Goal: Use online tool/utility: Utilize a website feature to perform a specific function

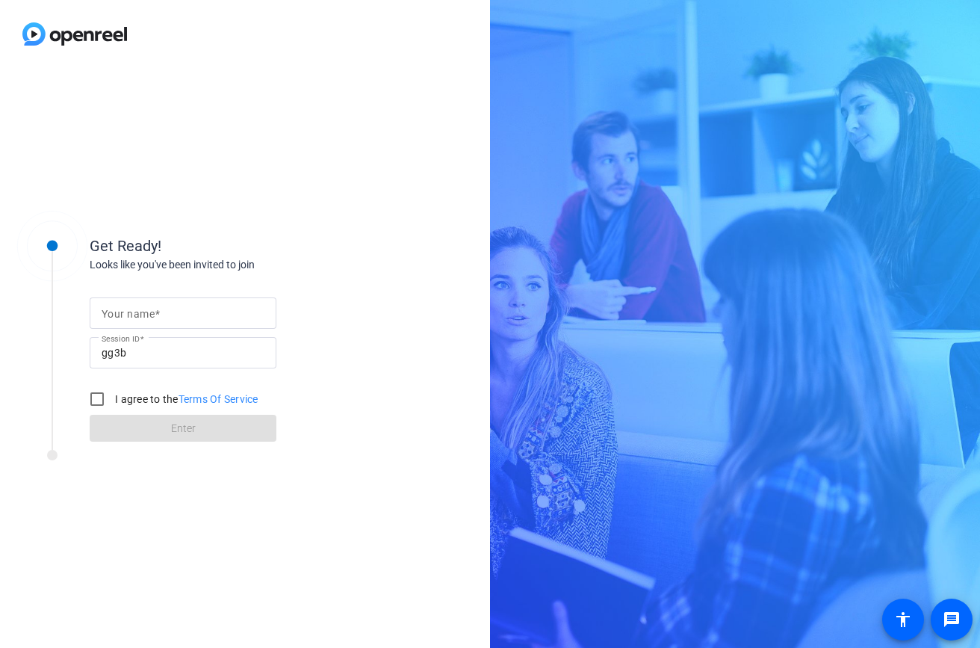
click at [189, 320] on input "Your name" at bounding box center [183, 313] width 163 height 18
type input "[PERSON_NAME]"
click at [106, 400] on input "I agree to the Terms Of Service" at bounding box center [97, 399] width 30 height 30
checkbox input "true"
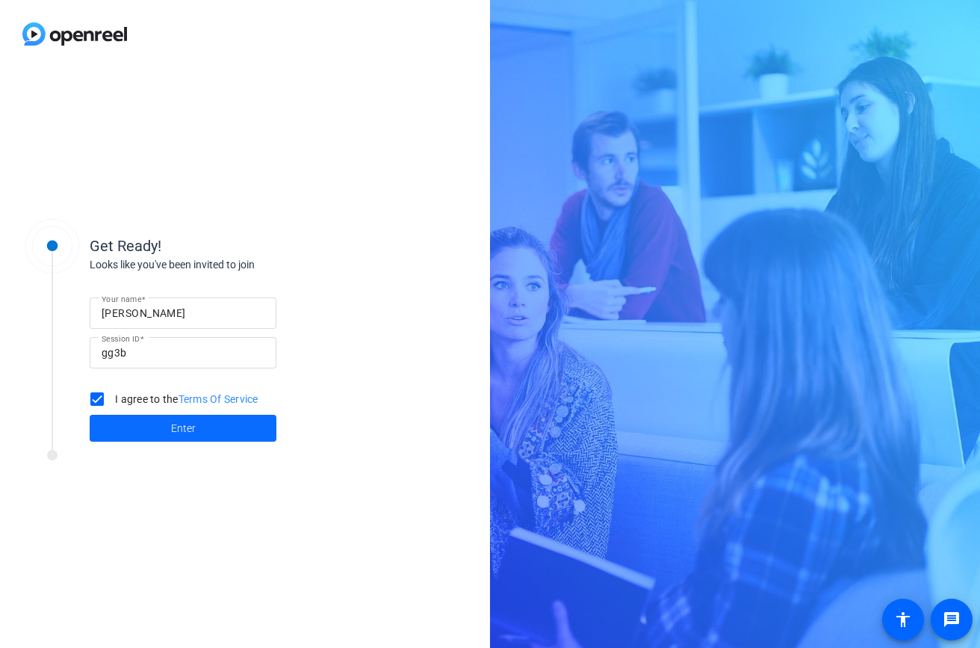
click at [129, 428] on span at bounding box center [183, 428] width 187 height 36
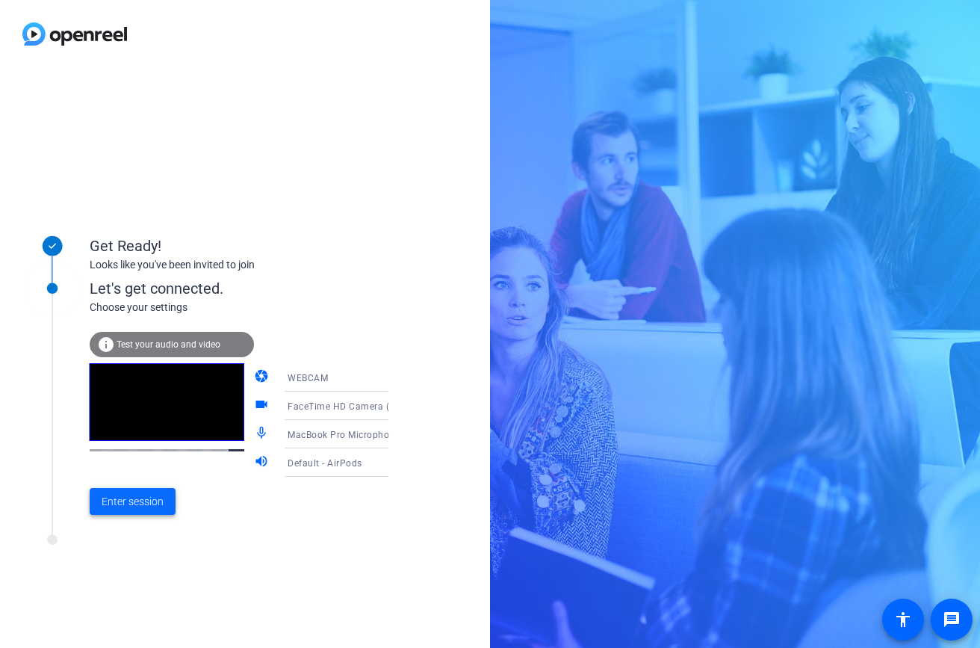
click at [128, 507] on span "Enter session" at bounding box center [133, 502] width 62 height 16
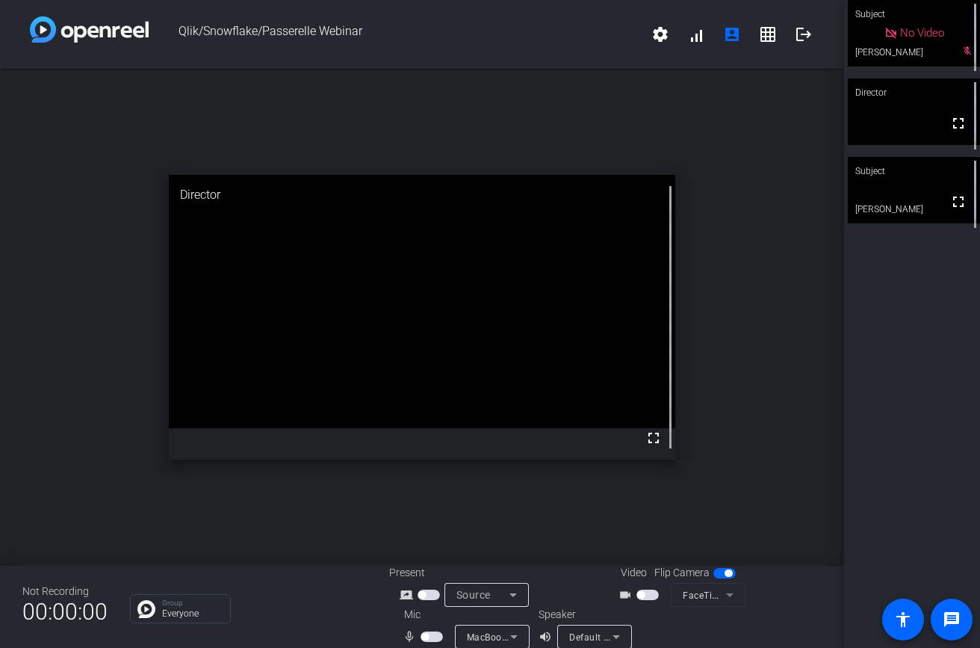
click at [430, 636] on span "button" at bounding box center [432, 636] width 22 height 10
click at [6, 644] on div "Not Recording 00:00:00 Group Everyone Present screen_share_outline Source Video…" at bounding box center [422, 606] width 844 height 82
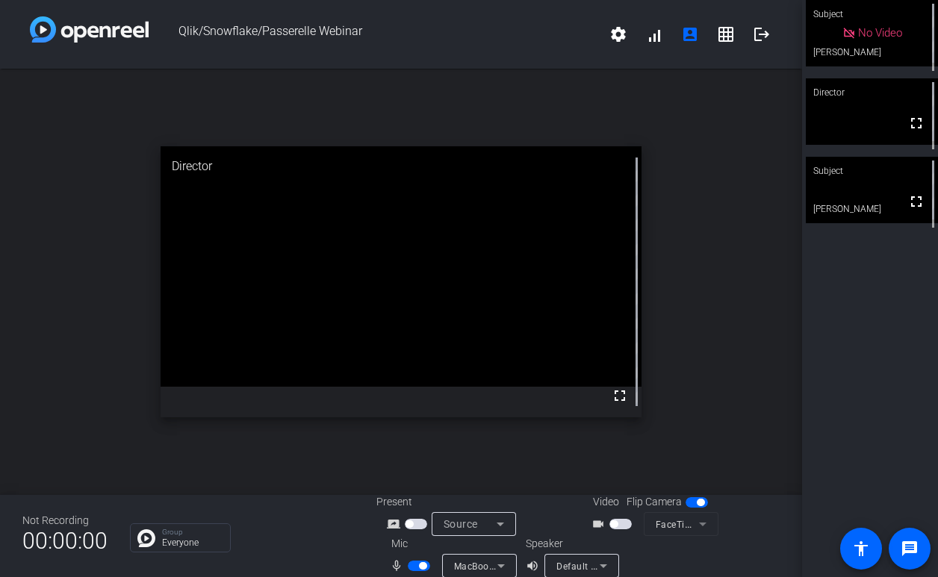
click at [410, 568] on span "button" at bounding box center [419, 566] width 22 height 10
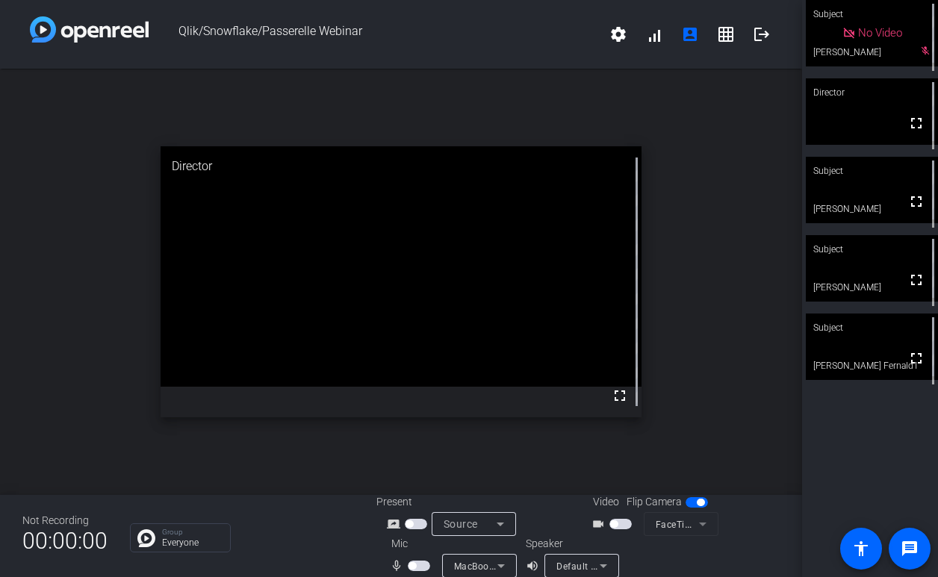
click at [324, 527] on div "Group Everyone" at bounding box center [242, 538] width 224 height 29
click at [269, 486] on div "open_in_new Director fullscreen" at bounding box center [401, 282] width 802 height 427
click at [419, 564] on span "button" at bounding box center [419, 566] width 22 height 10
